Goal: Navigation & Orientation: Find specific page/section

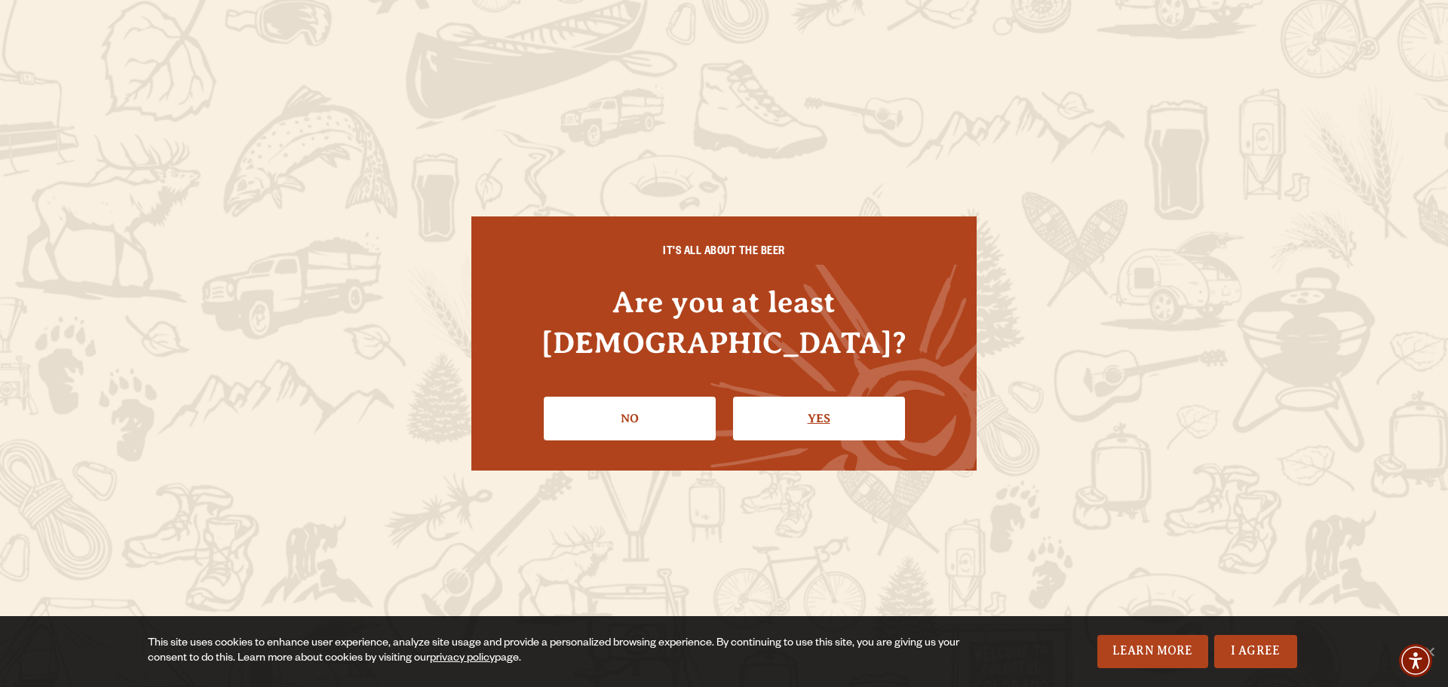
click at [796, 402] on link "Yes" at bounding box center [819, 419] width 172 height 44
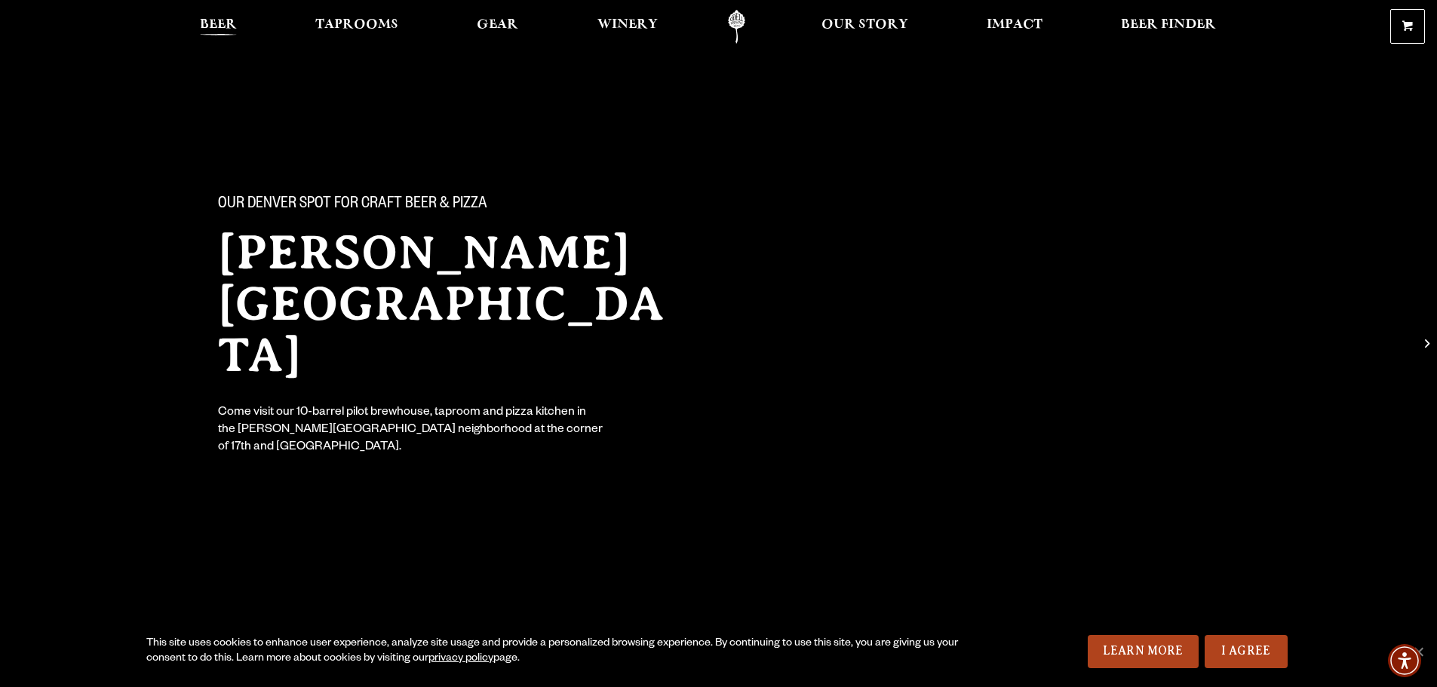
click at [208, 19] on span "Beer" at bounding box center [218, 25] width 37 height 12
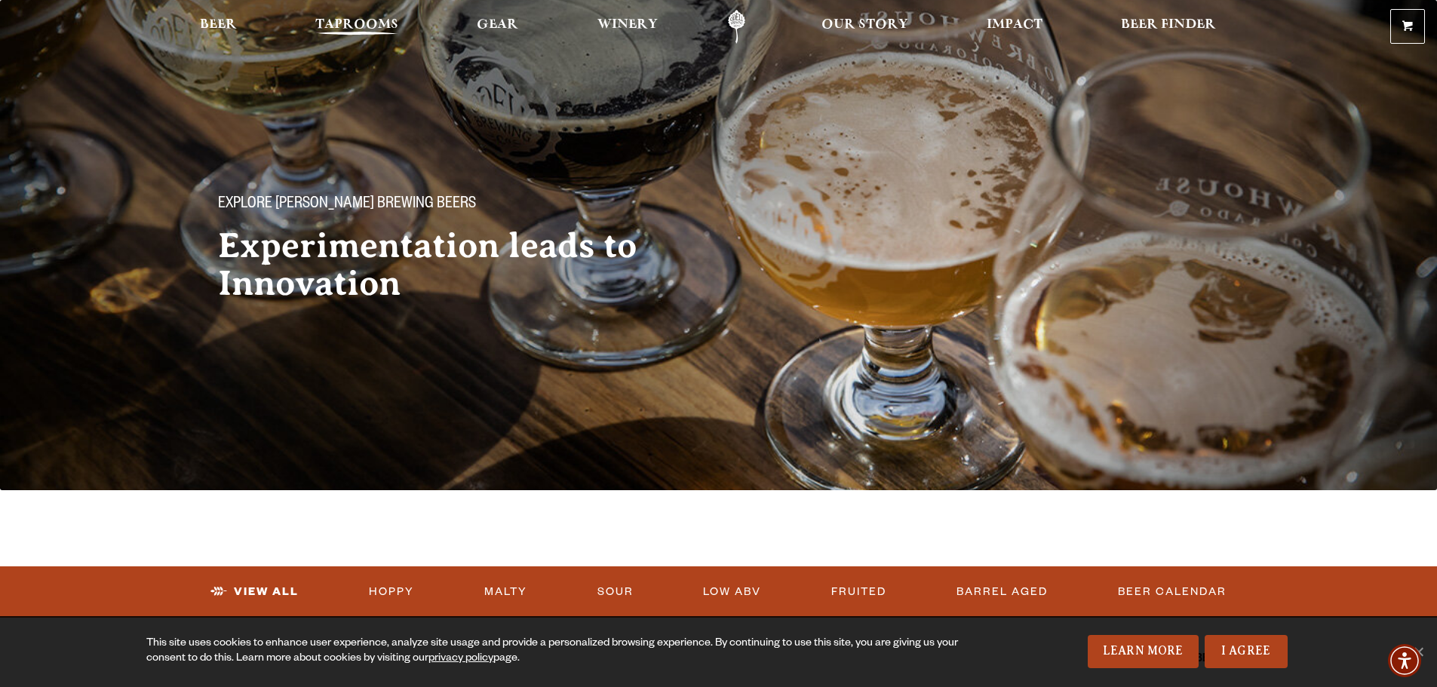
click at [378, 19] on span "Taprooms" at bounding box center [356, 25] width 83 height 12
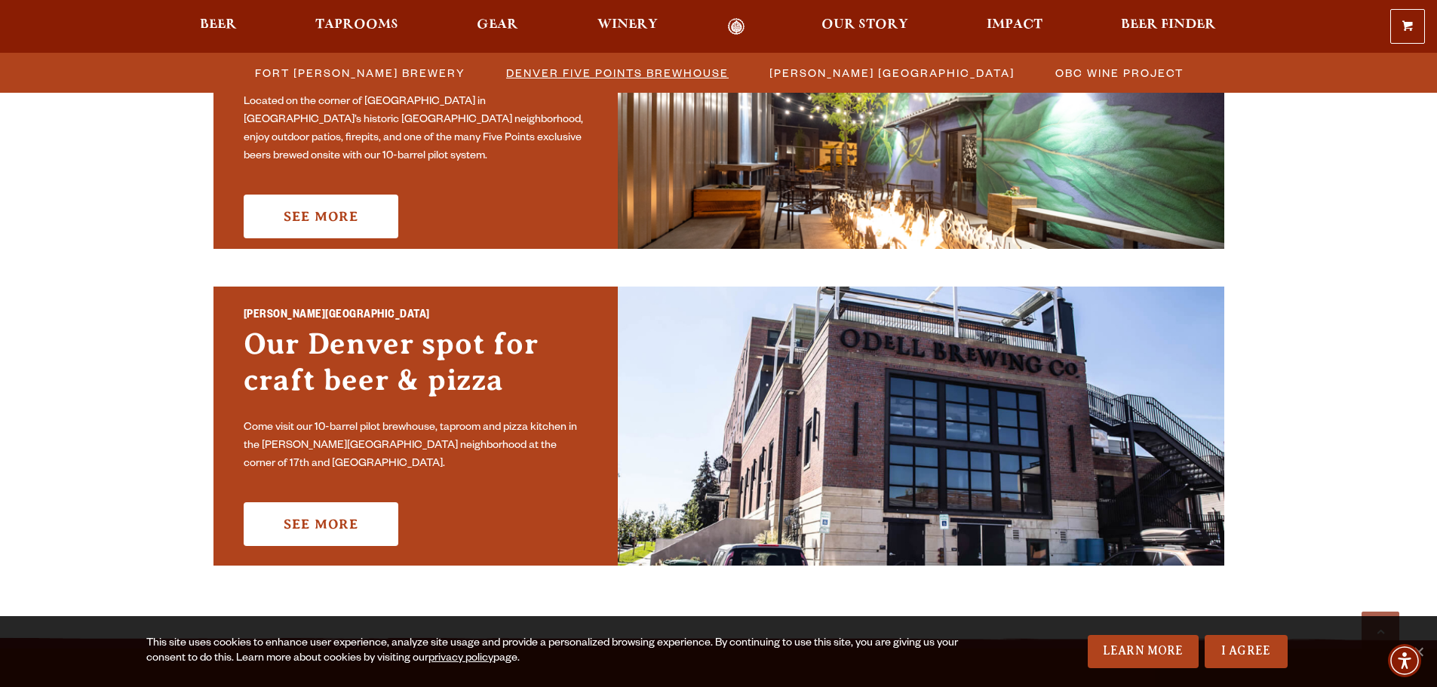
scroll to position [981, 0]
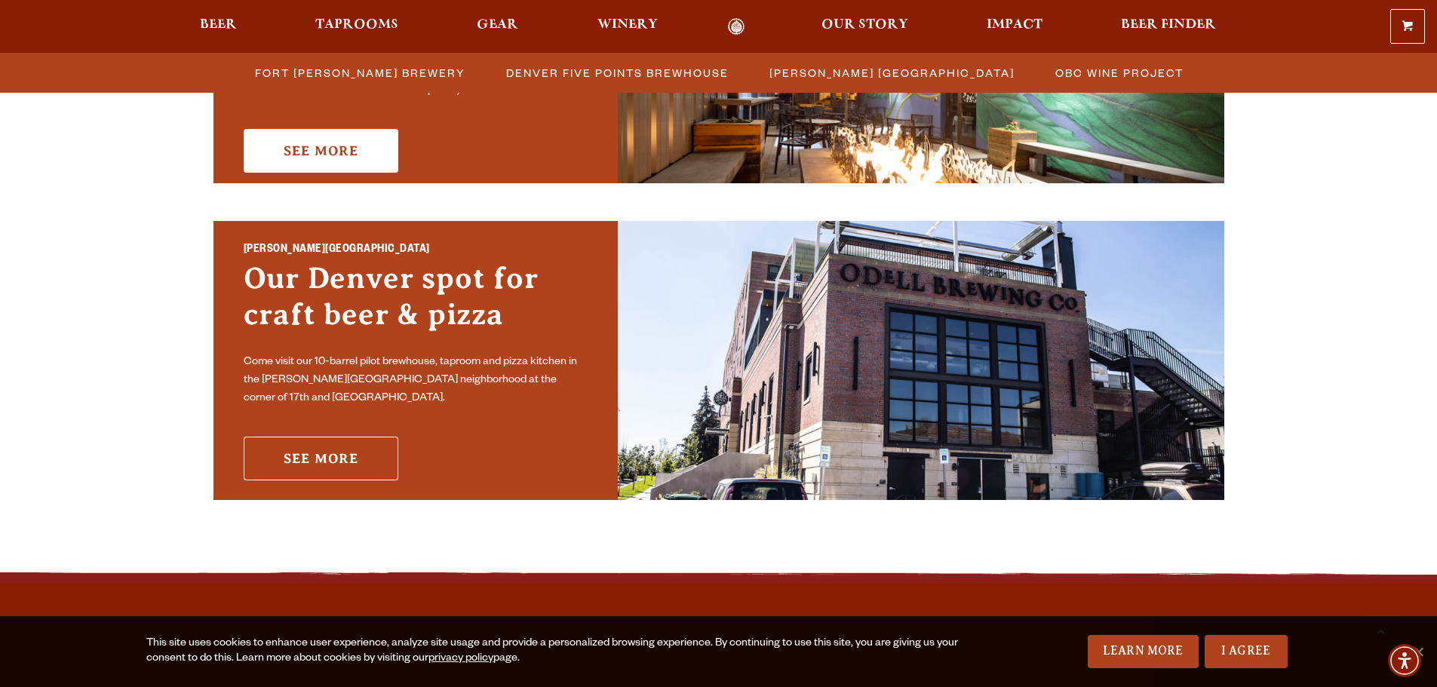
click at [314, 459] on link "See More" at bounding box center [321, 459] width 155 height 44
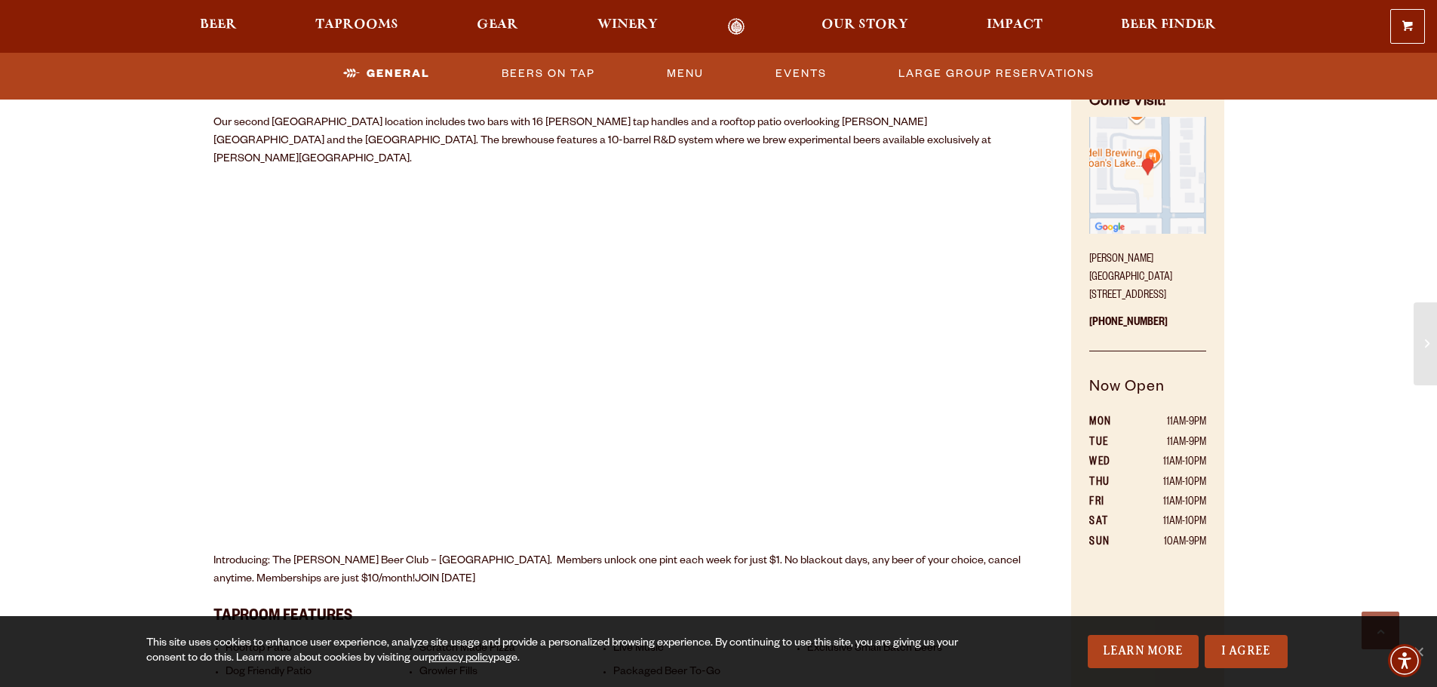
scroll to position [830, 0]
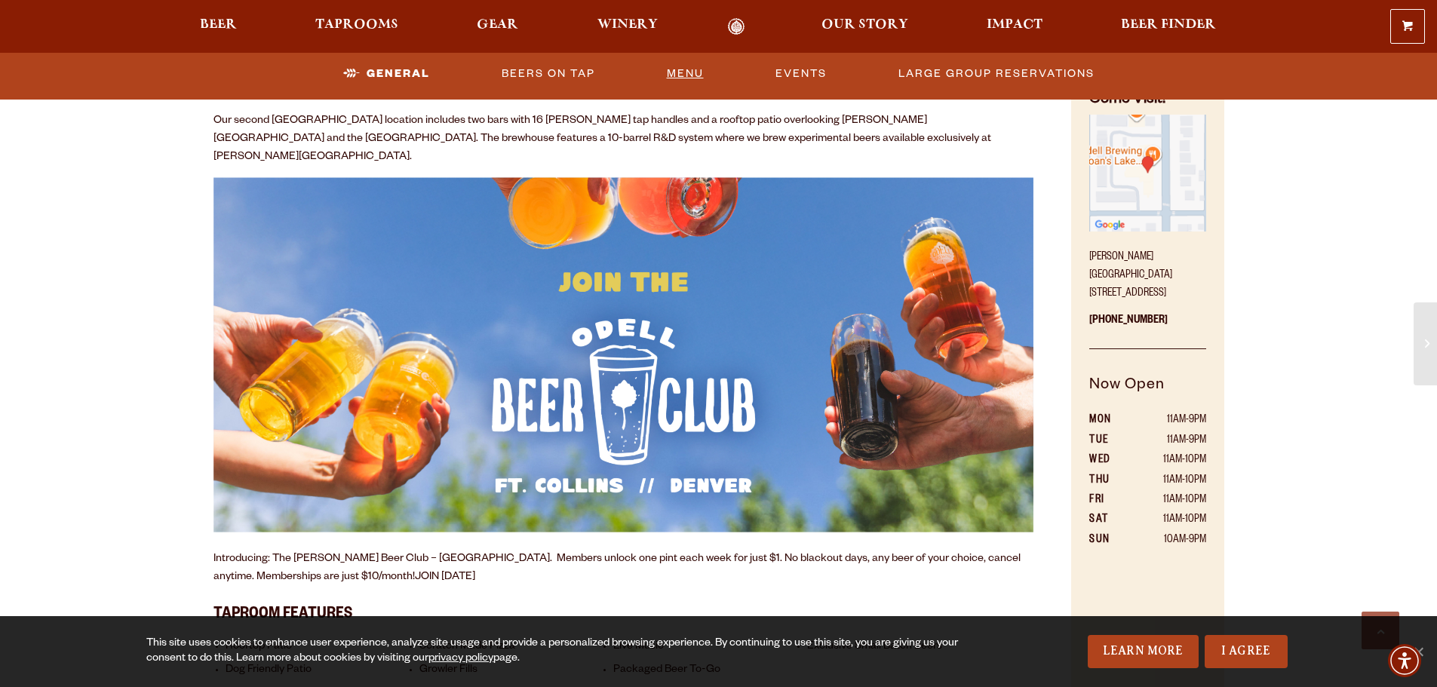
click at [696, 76] on link "Menu" at bounding box center [685, 74] width 49 height 35
